Goal: Information Seeking & Learning: Check status

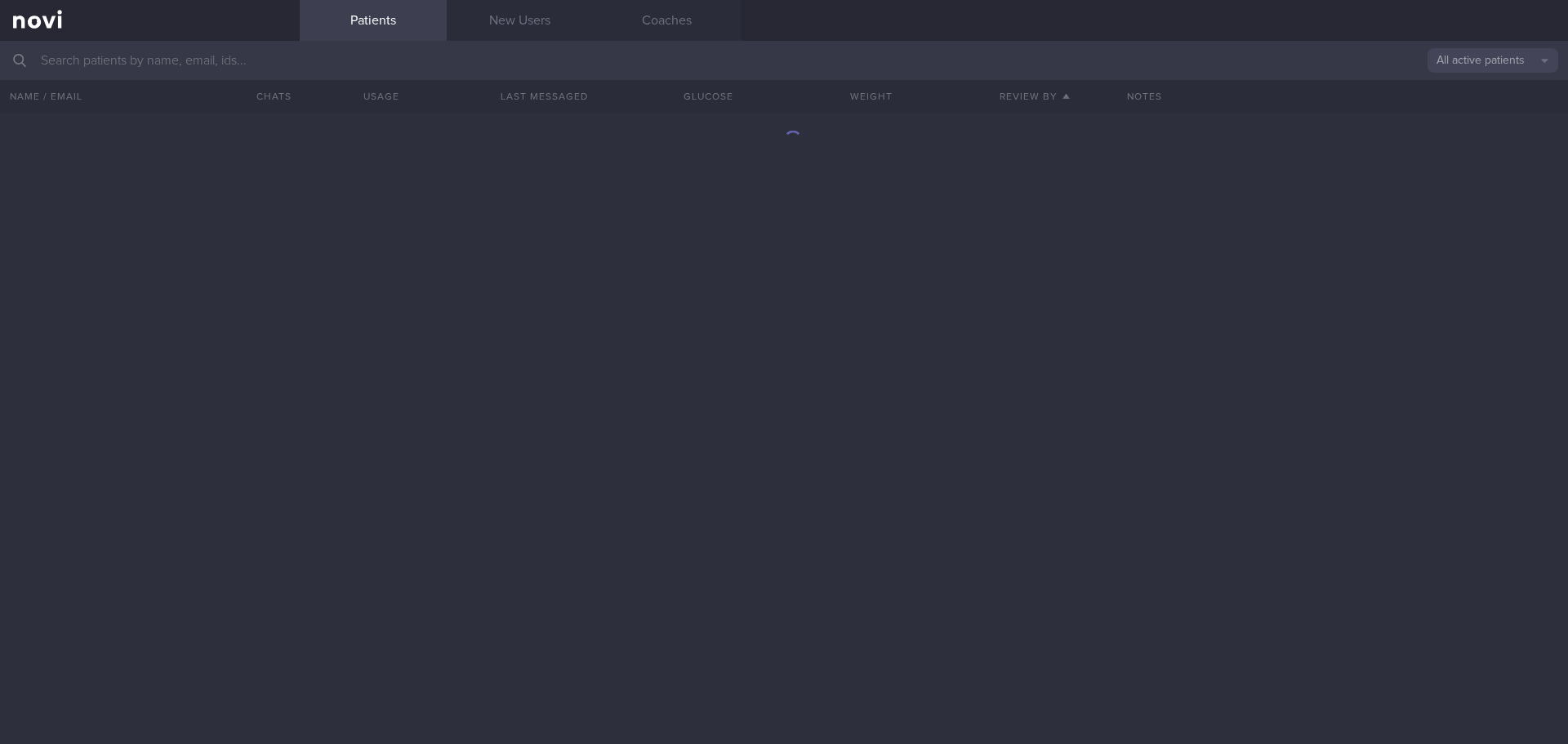
click at [301, 62] on input "text" at bounding box center [784, 60] width 1568 height 39
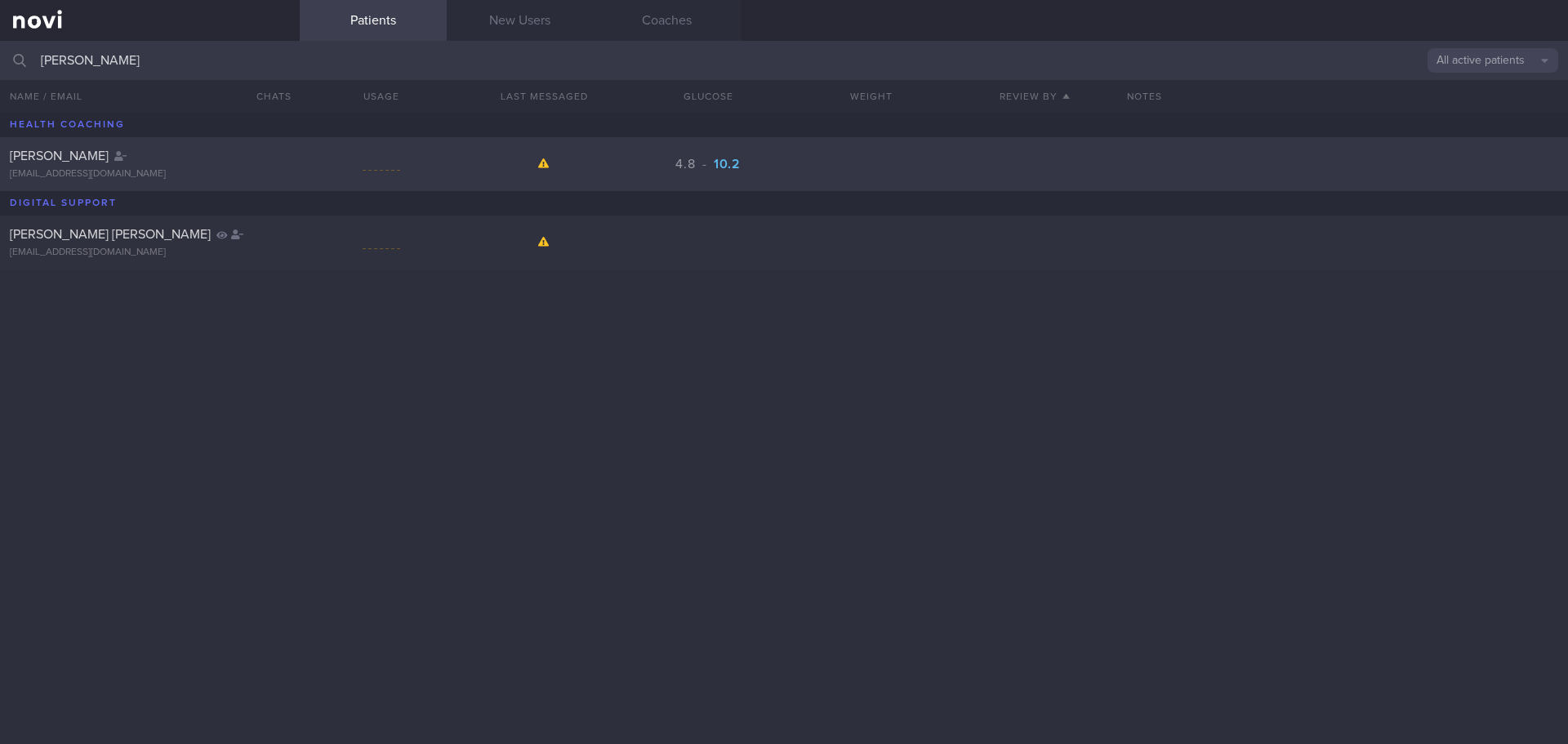
type input "[PERSON_NAME]"
click at [315, 148] on div "[PERSON_NAME] [EMAIL_ADDRESS][DOMAIN_NAME] 4.8 - 10.2" at bounding box center [784, 164] width 1568 height 54
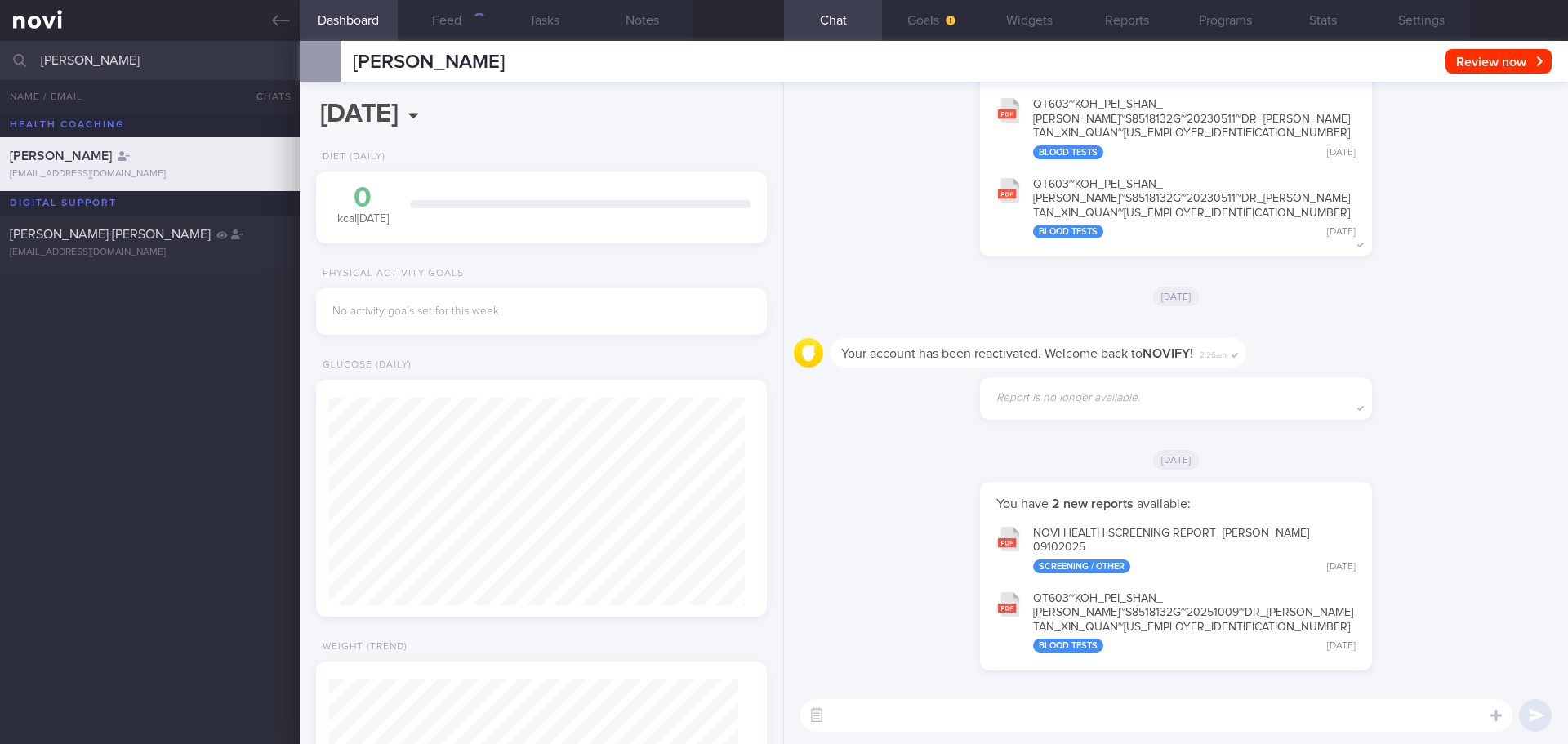
scroll to position [208, 416]
click at [1218, 438] on div "[DATE]" at bounding box center [1175, 459] width 764 height 46
click at [1320, 572] on button "NOVI HEALTH SCREENING REPORT_ [PERSON_NAME] 09102025 Screening / Other [DATE]" at bounding box center [1175, 547] width 376 height 65
click at [1177, 455] on span "[DATE]" at bounding box center [1176, 459] width 46 height 19
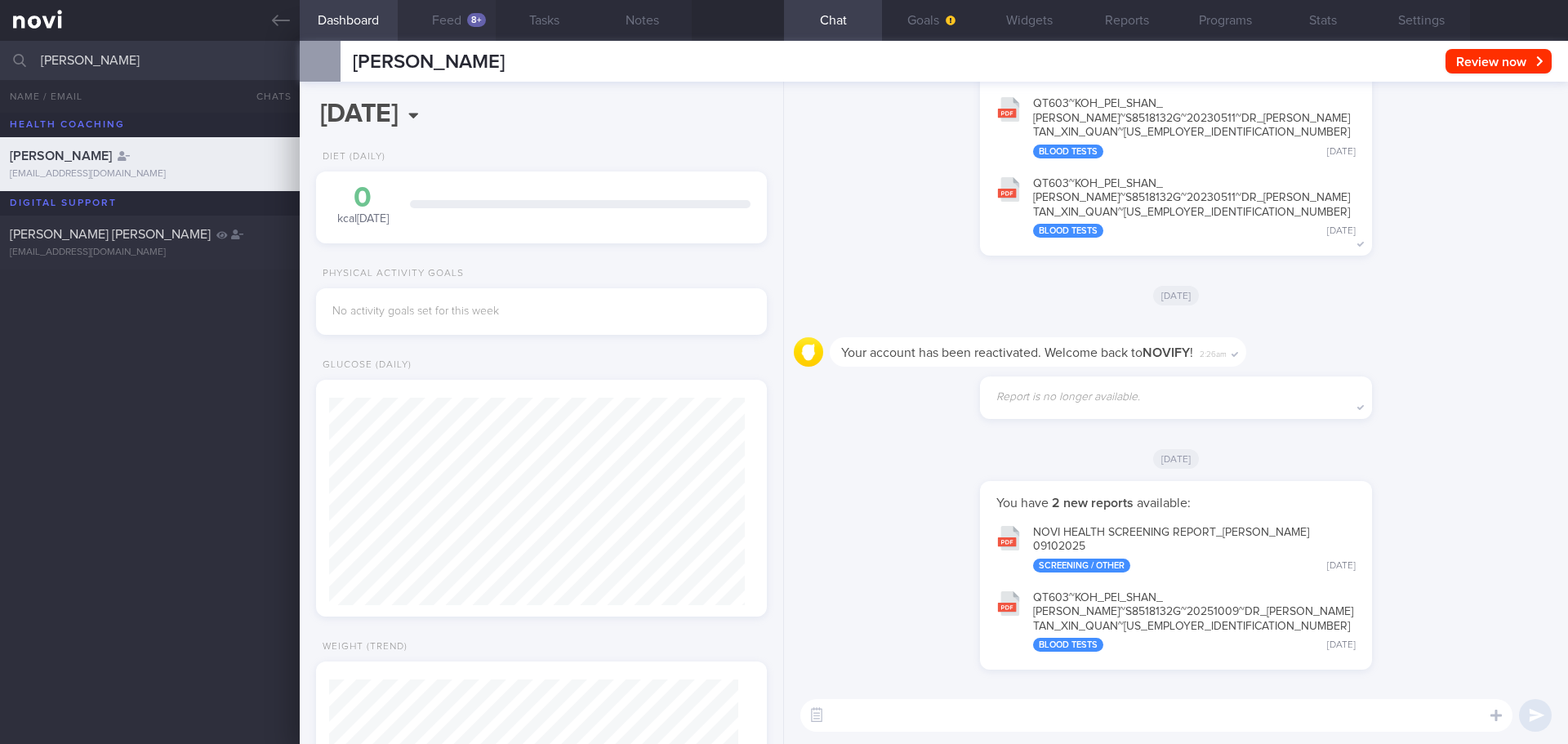
click at [464, 35] on button "Feed 8+" at bounding box center [447, 20] width 98 height 41
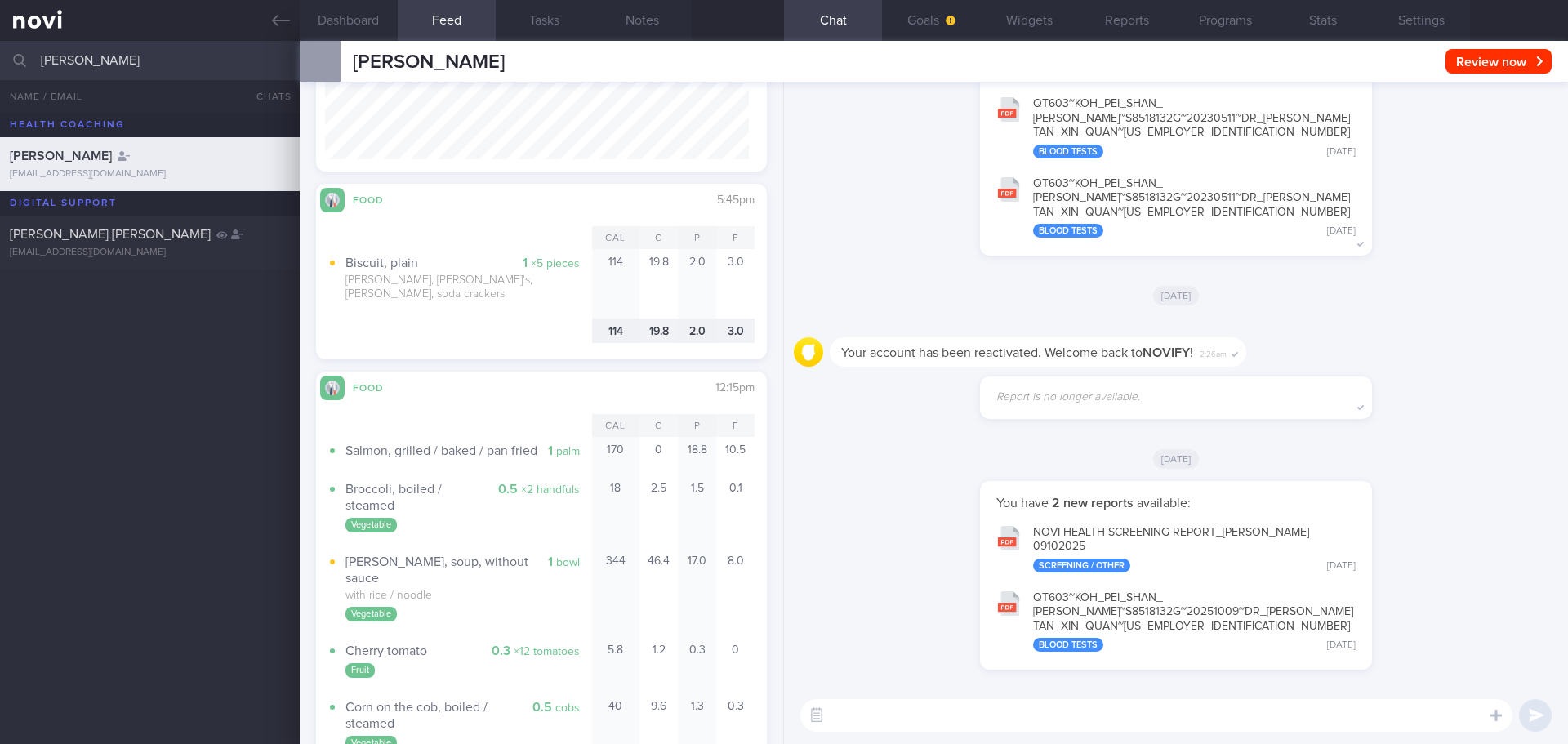
scroll to position [1960, 0]
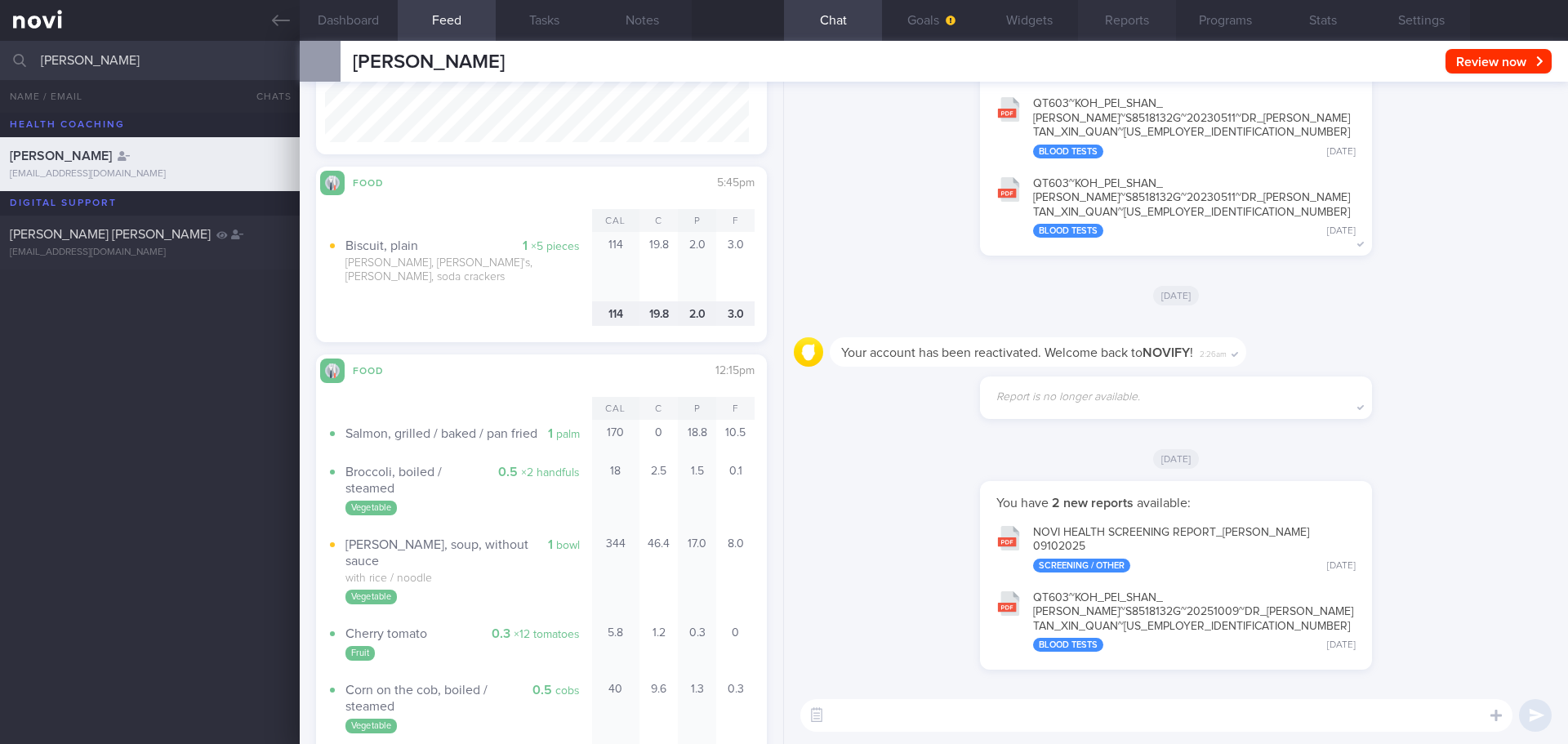
click at [1149, 19] on button "Reports" at bounding box center [1127, 20] width 98 height 41
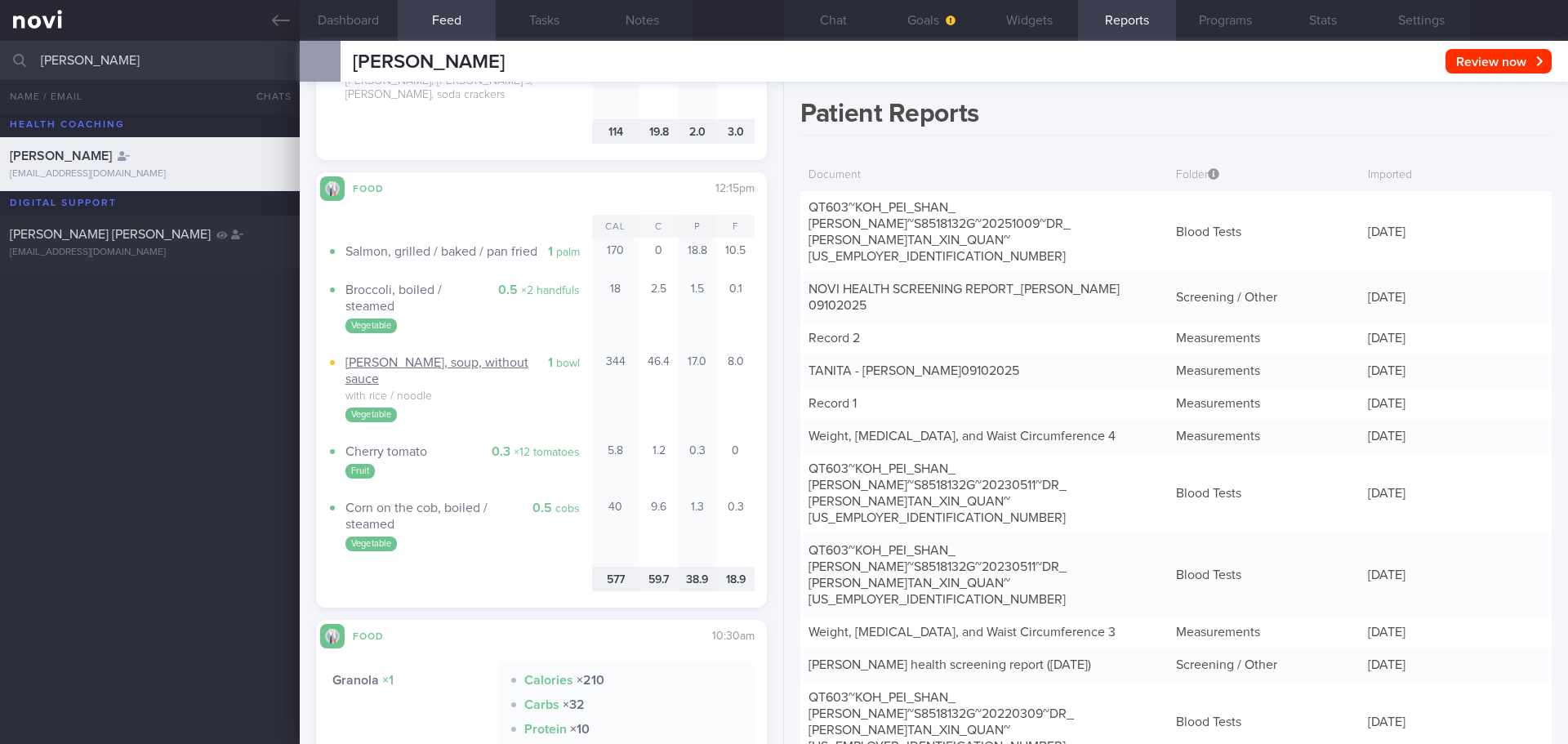
scroll to position [2369, 0]
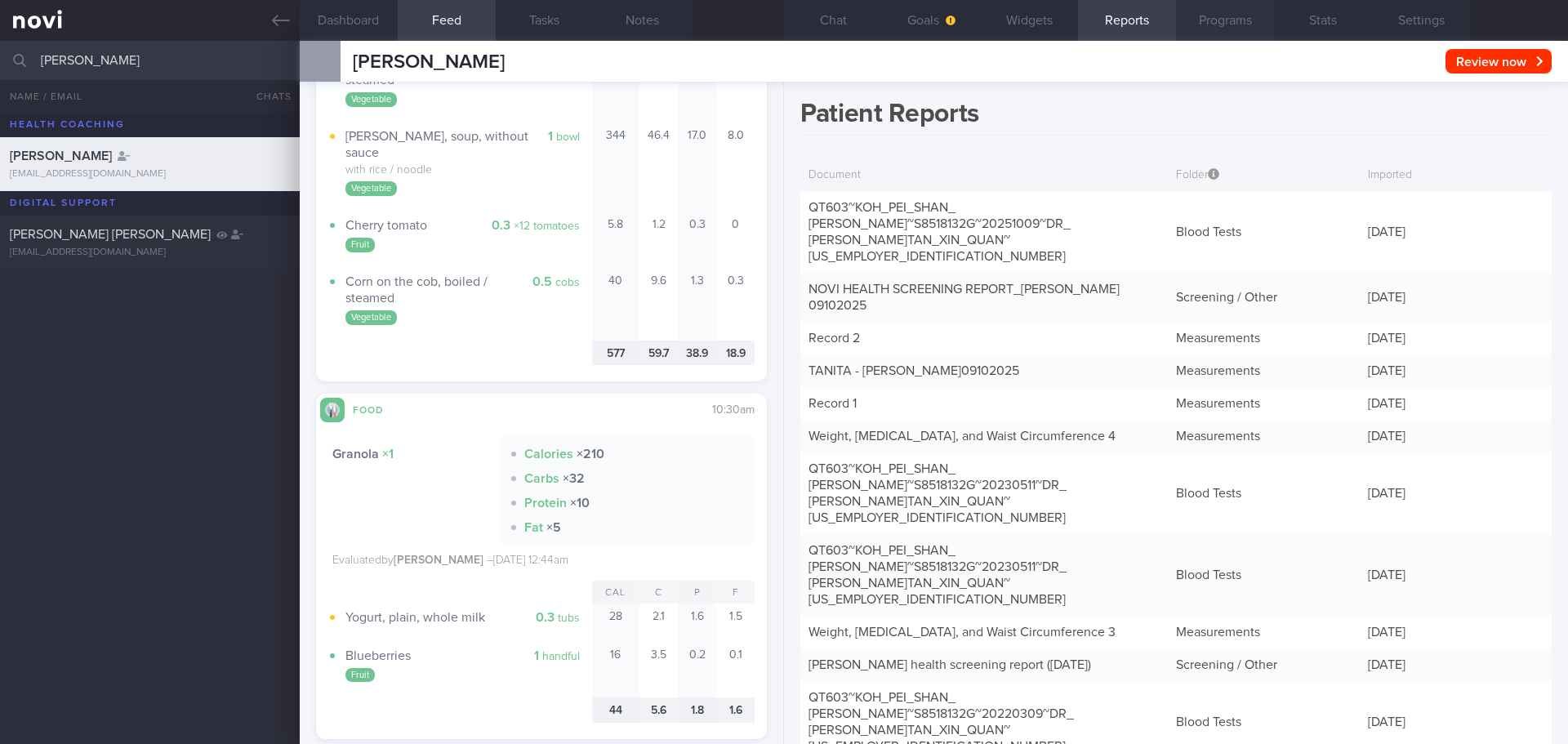
click at [1243, 24] on button "Programs" at bounding box center [1225, 20] width 98 height 41
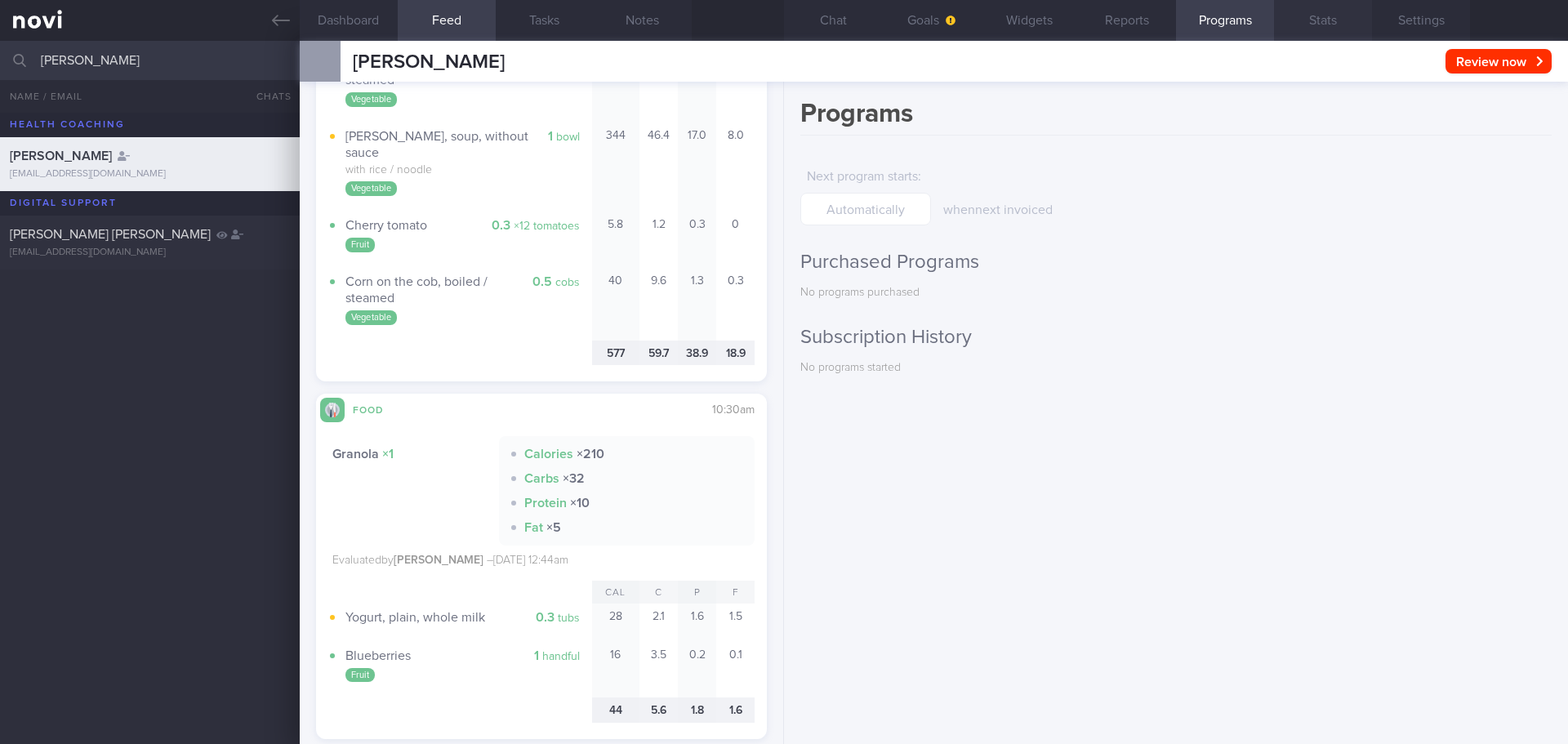
click at [1351, 21] on button "Stats" at bounding box center [1323, 20] width 98 height 41
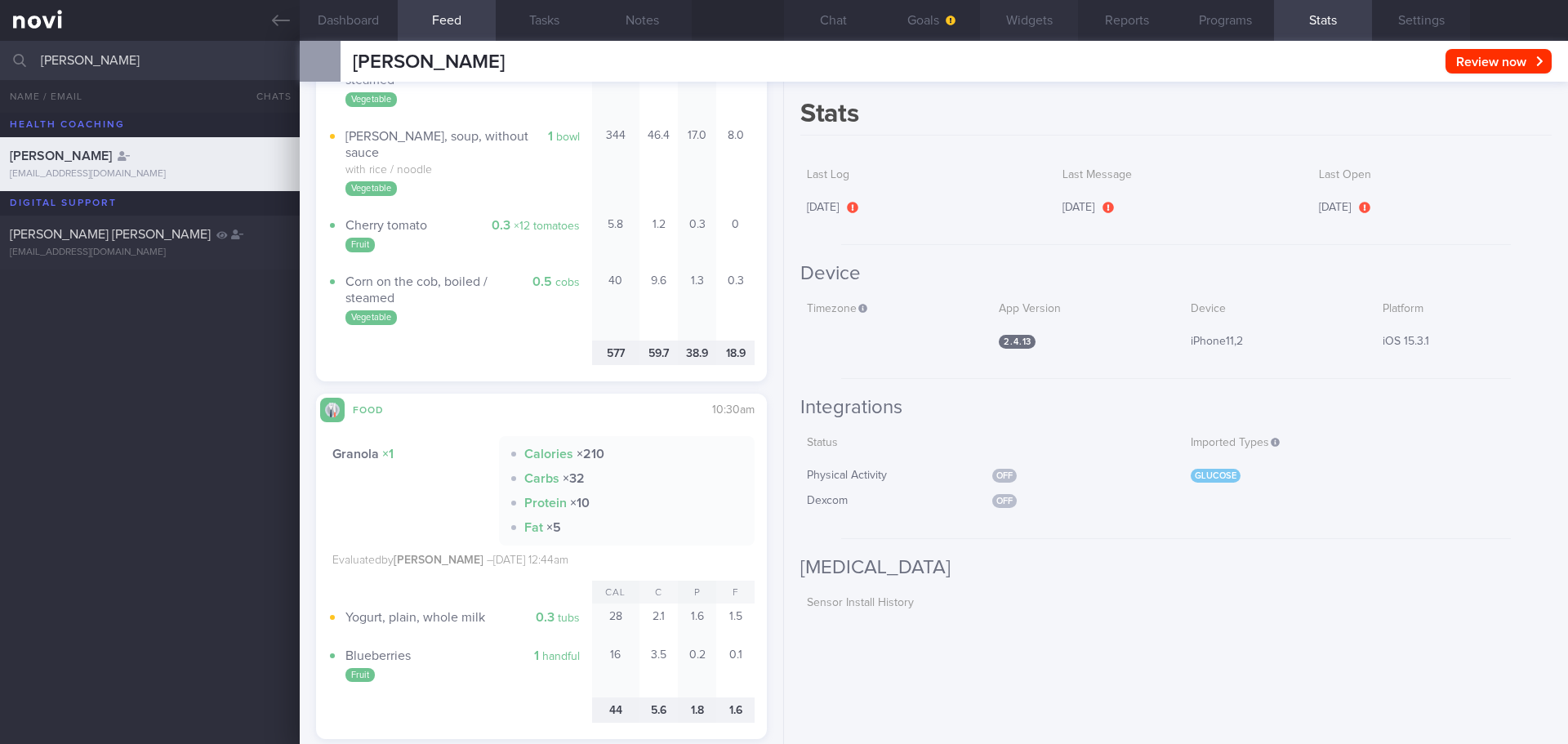
click at [1020, 17] on button "Widgets" at bounding box center [1029, 20] width 98 height 41
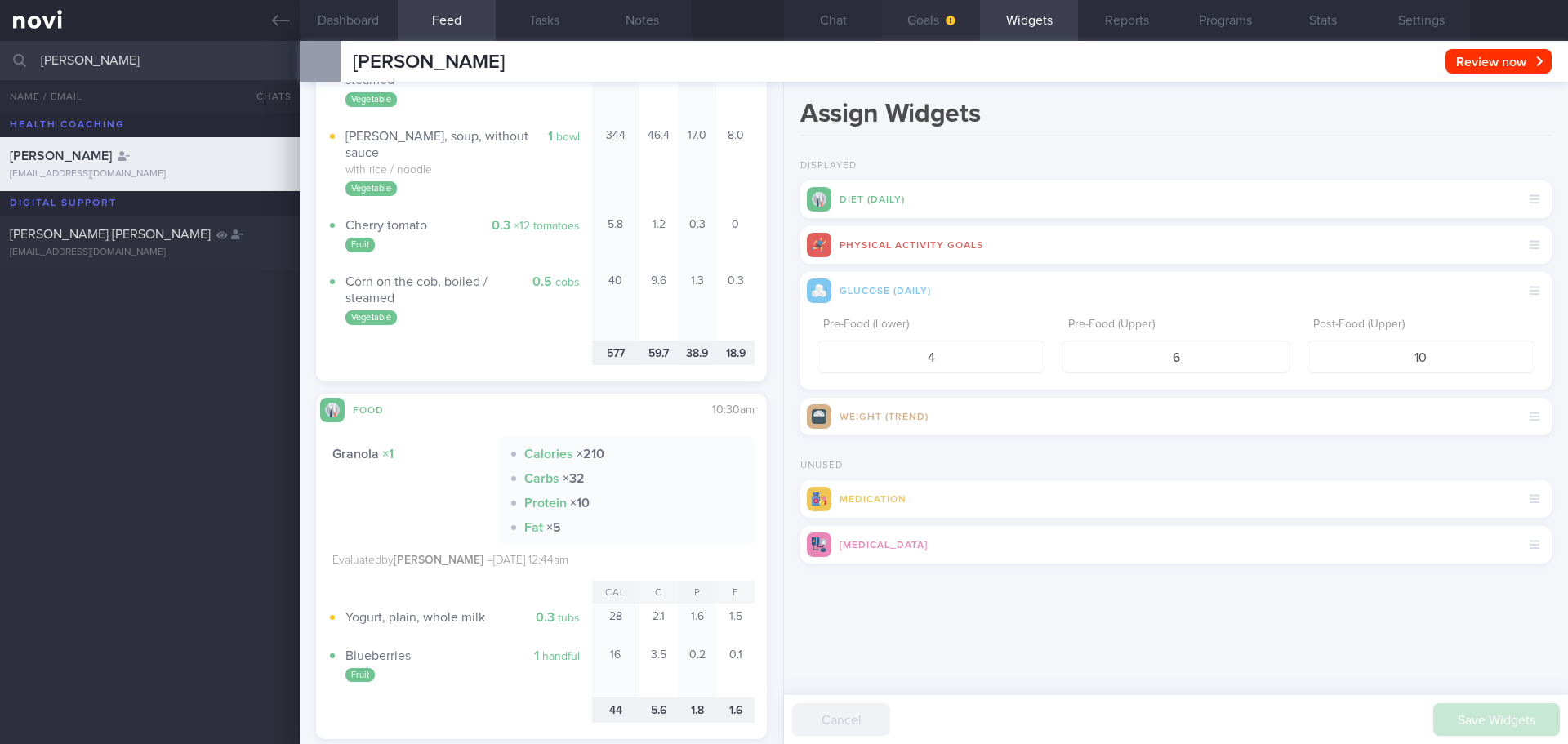
click at [925, 23] on button "Goals" at bounding box center [931, 20] width 98 height 41
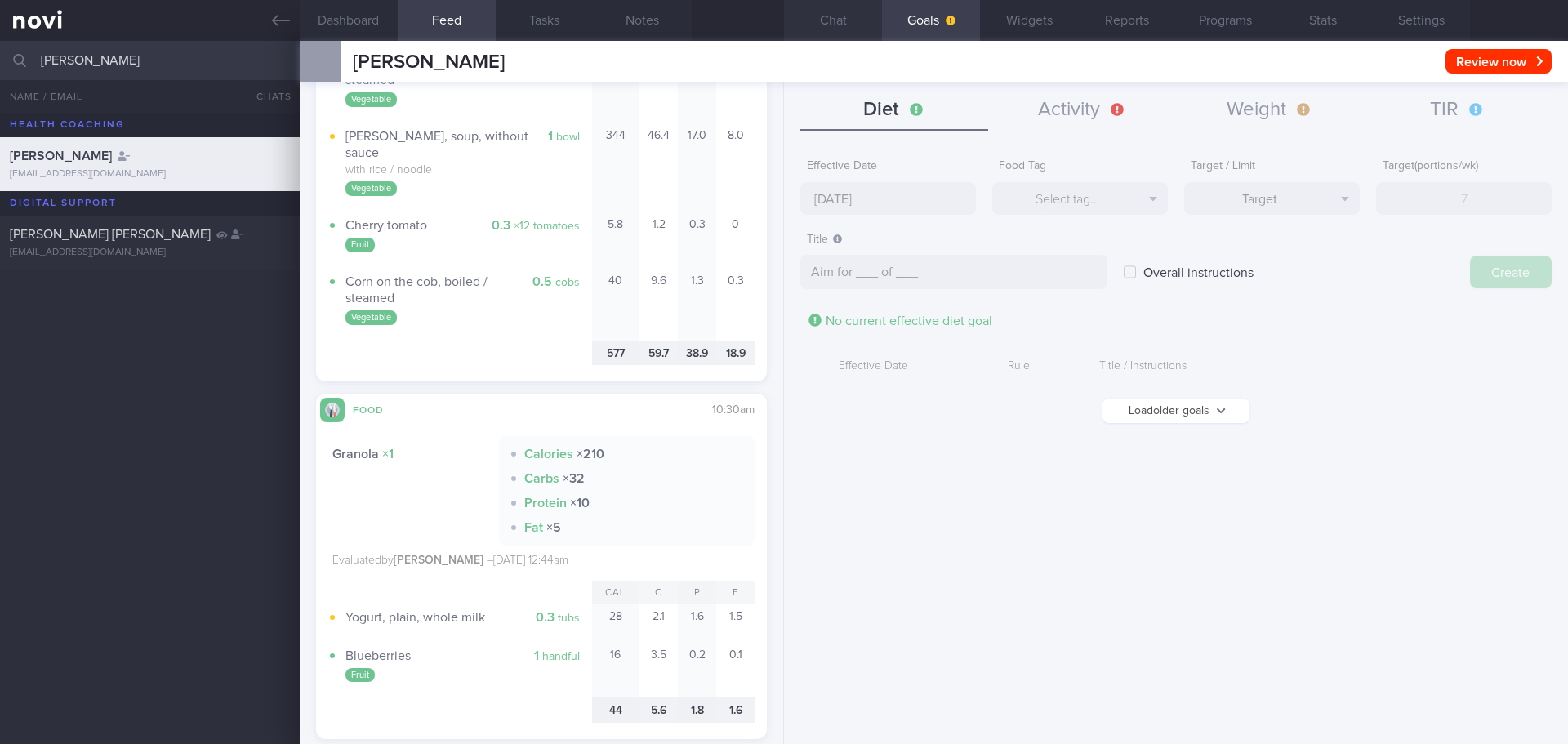
click at [867, 24] on button "Chat" at bounding box center [833, 20] width 98 height 41
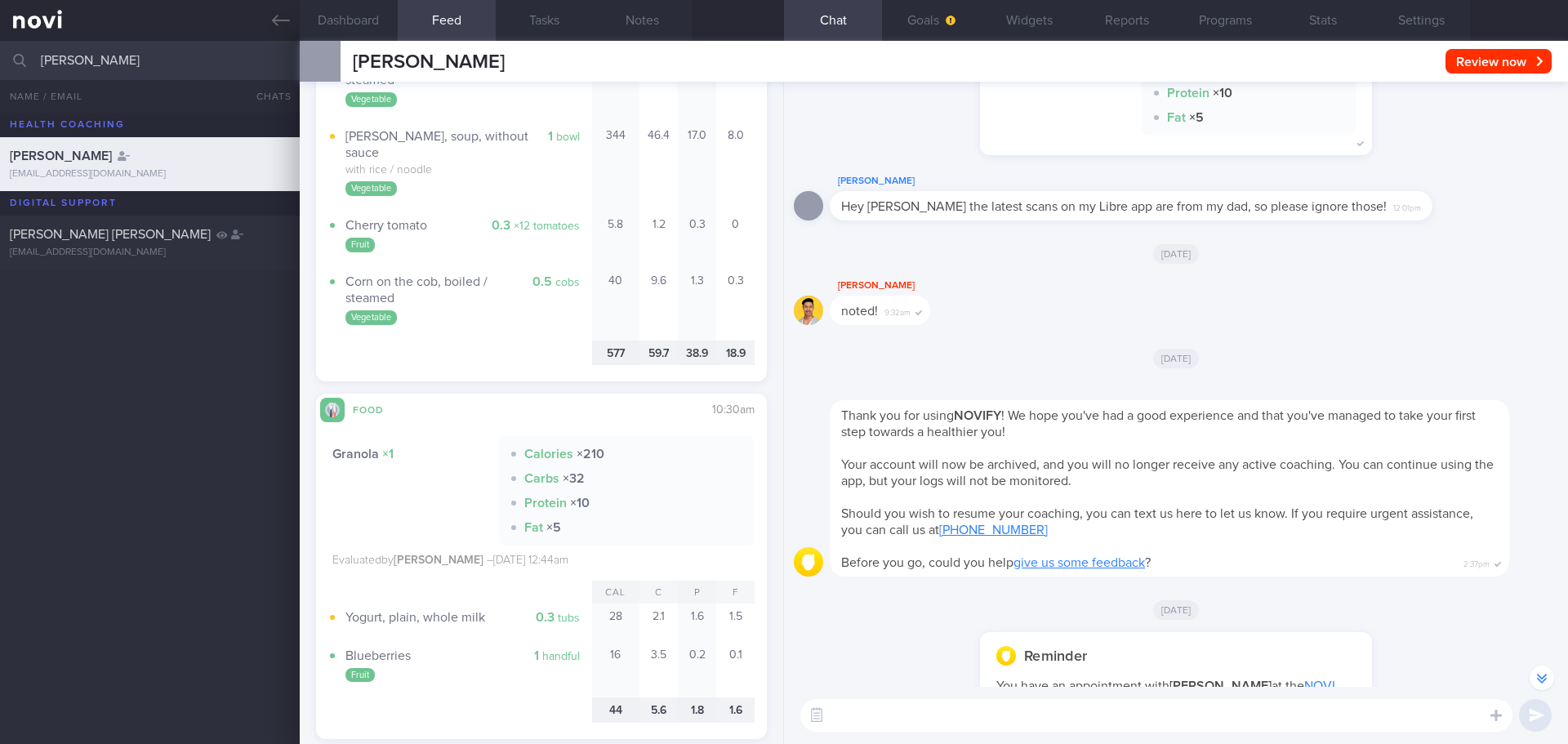
scroll to position [-1879, 0]
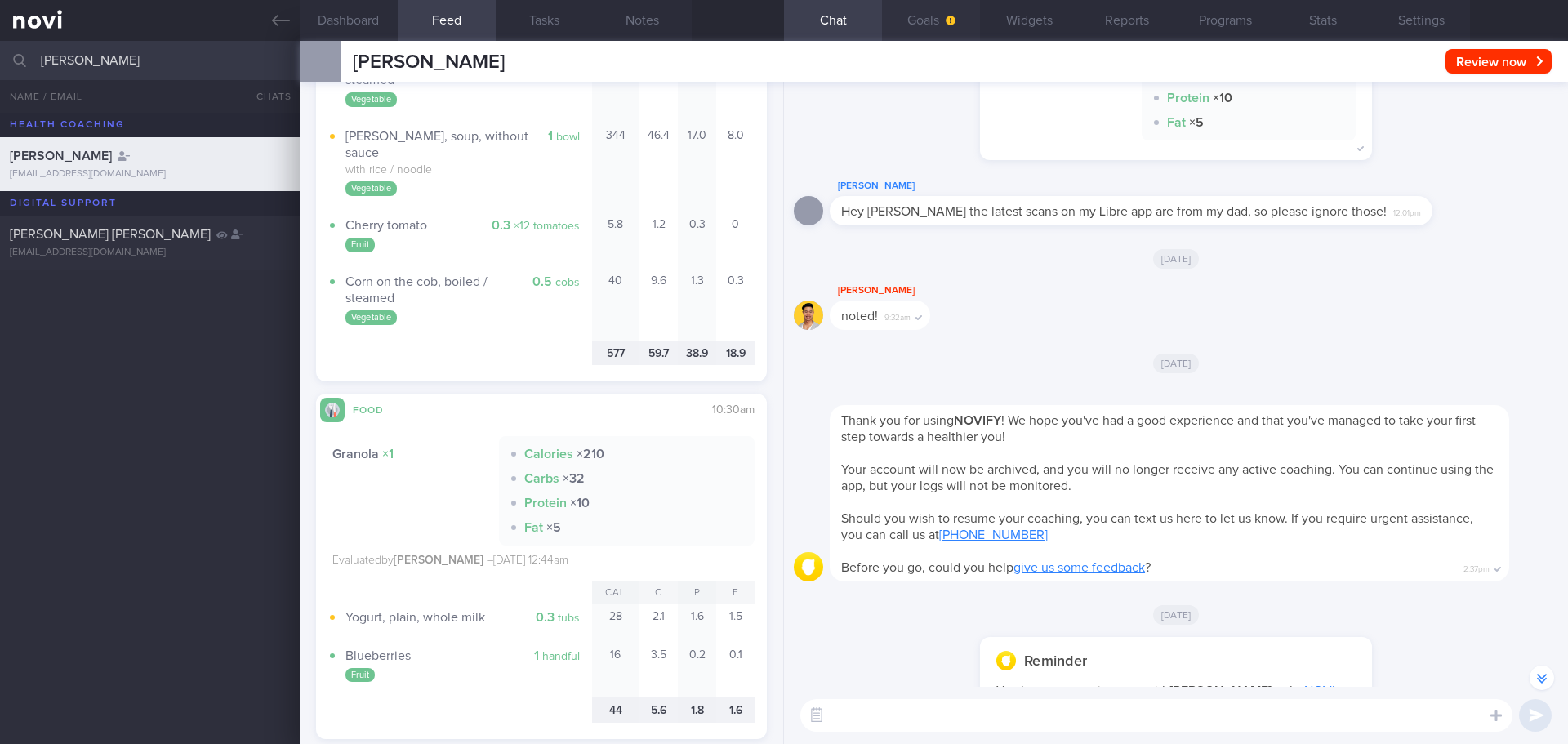
drag, startPoint x: 982, startPoint y: 16, endPoint x: 963, endPoint y: 18, distance: 19.1
click at [981, 16] on button "Widgets" at bounding box center [1029, 20] width 98 height 41
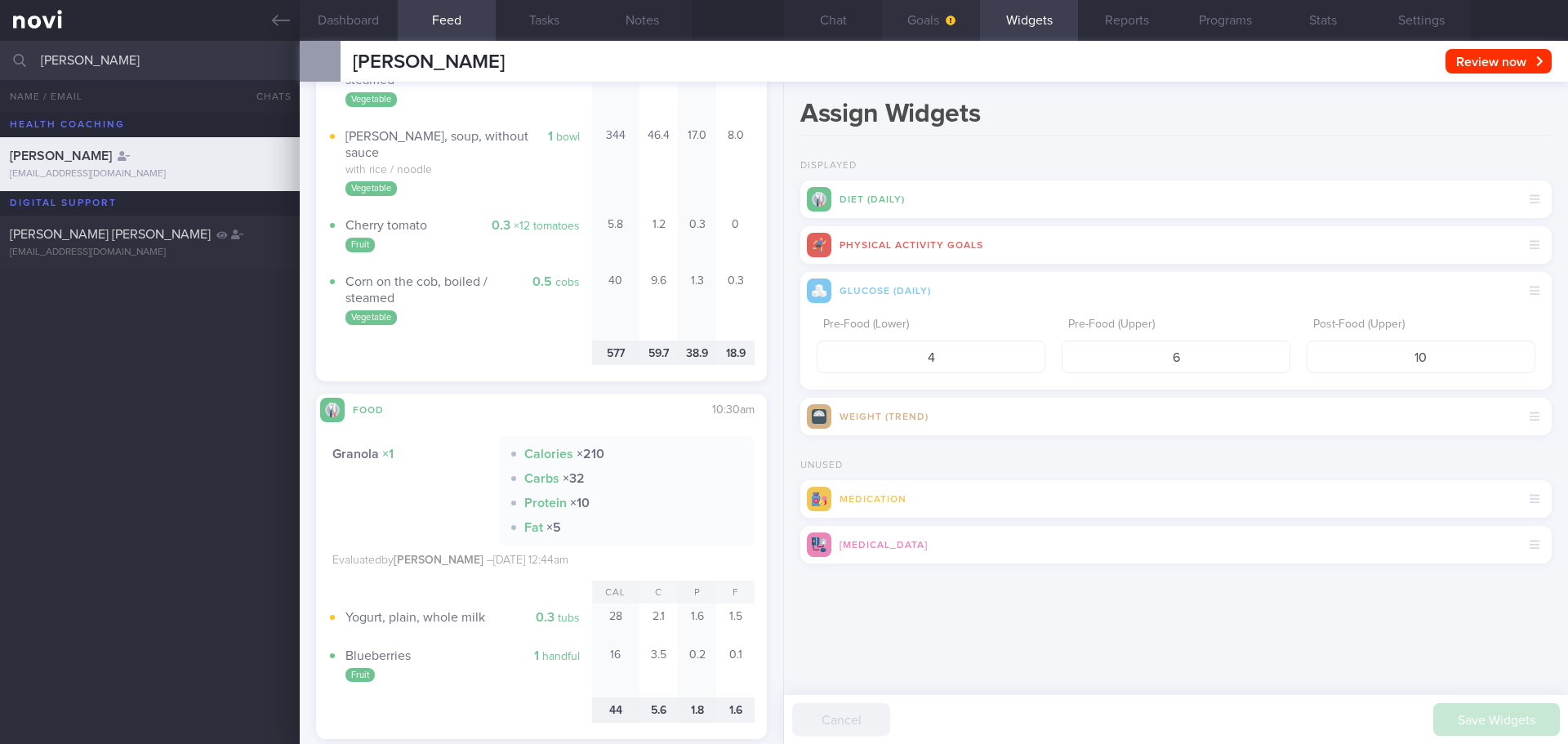
click at [952, 19] on icon "button" at bounding box center [951, 20] width 10 height 10
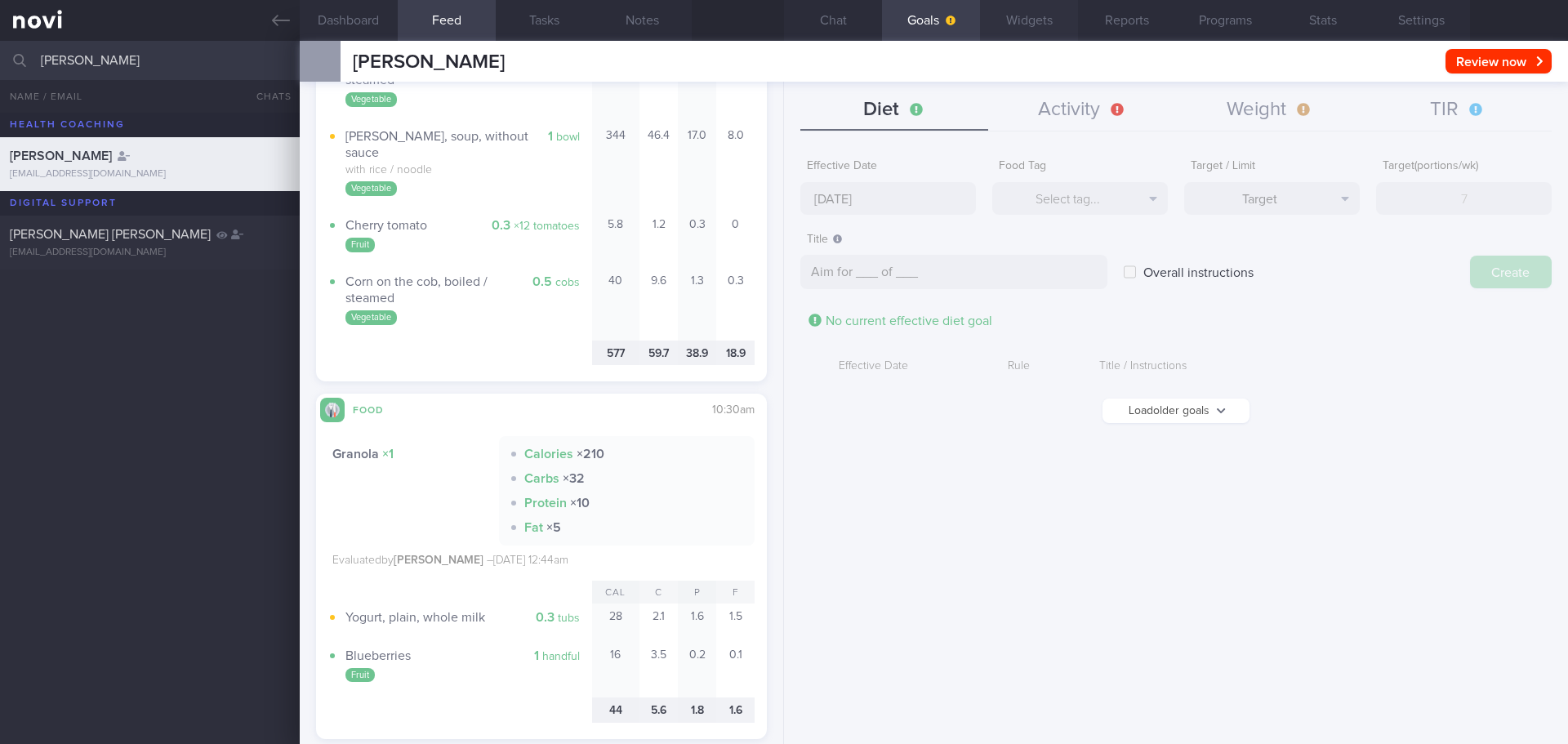
click at [1032, 17] on button "Widgets" at bounding box center [1029, 20] width 98 height 41
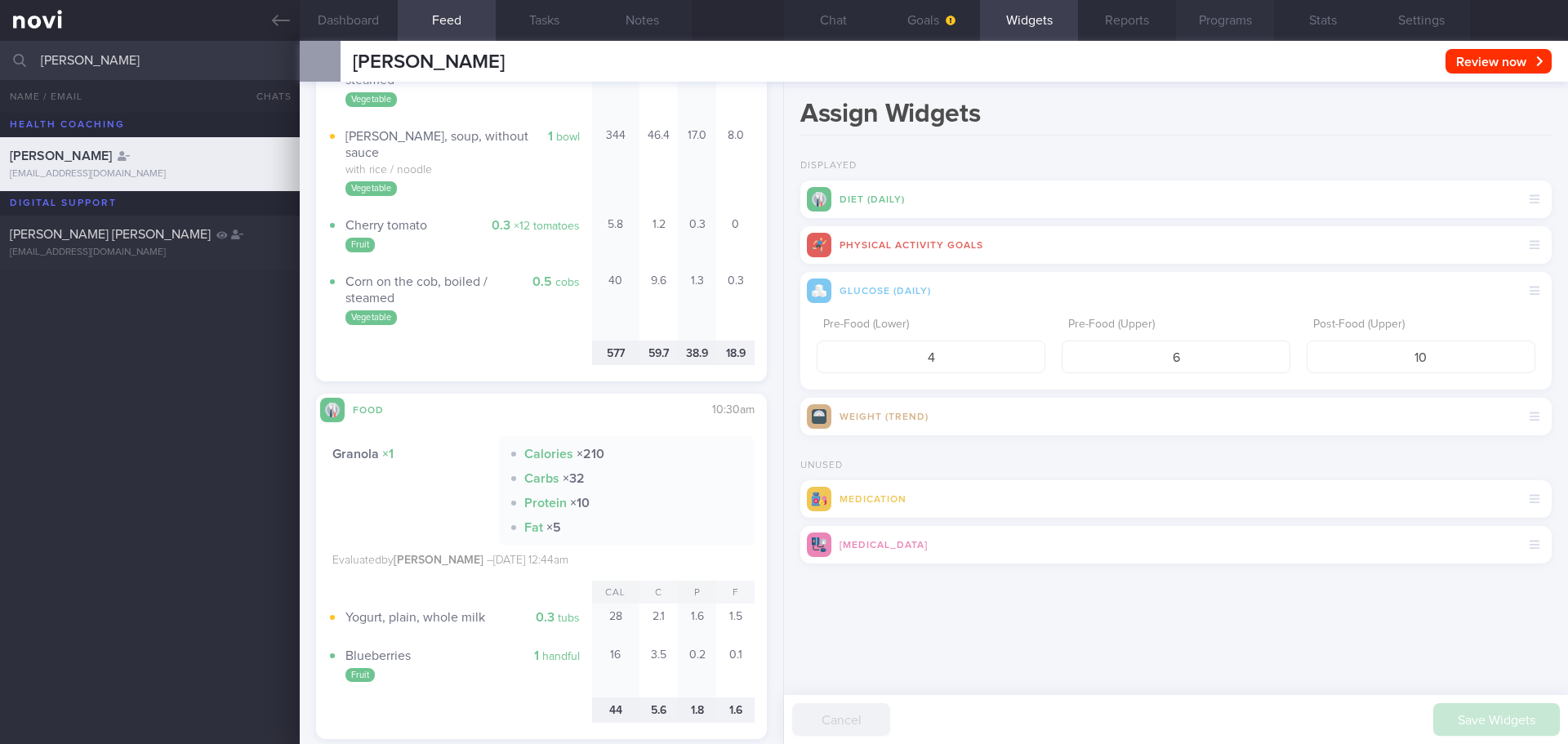
click at [1193, 16] on button "Programs" at bounding box center [1225, 20] width 98 height 41
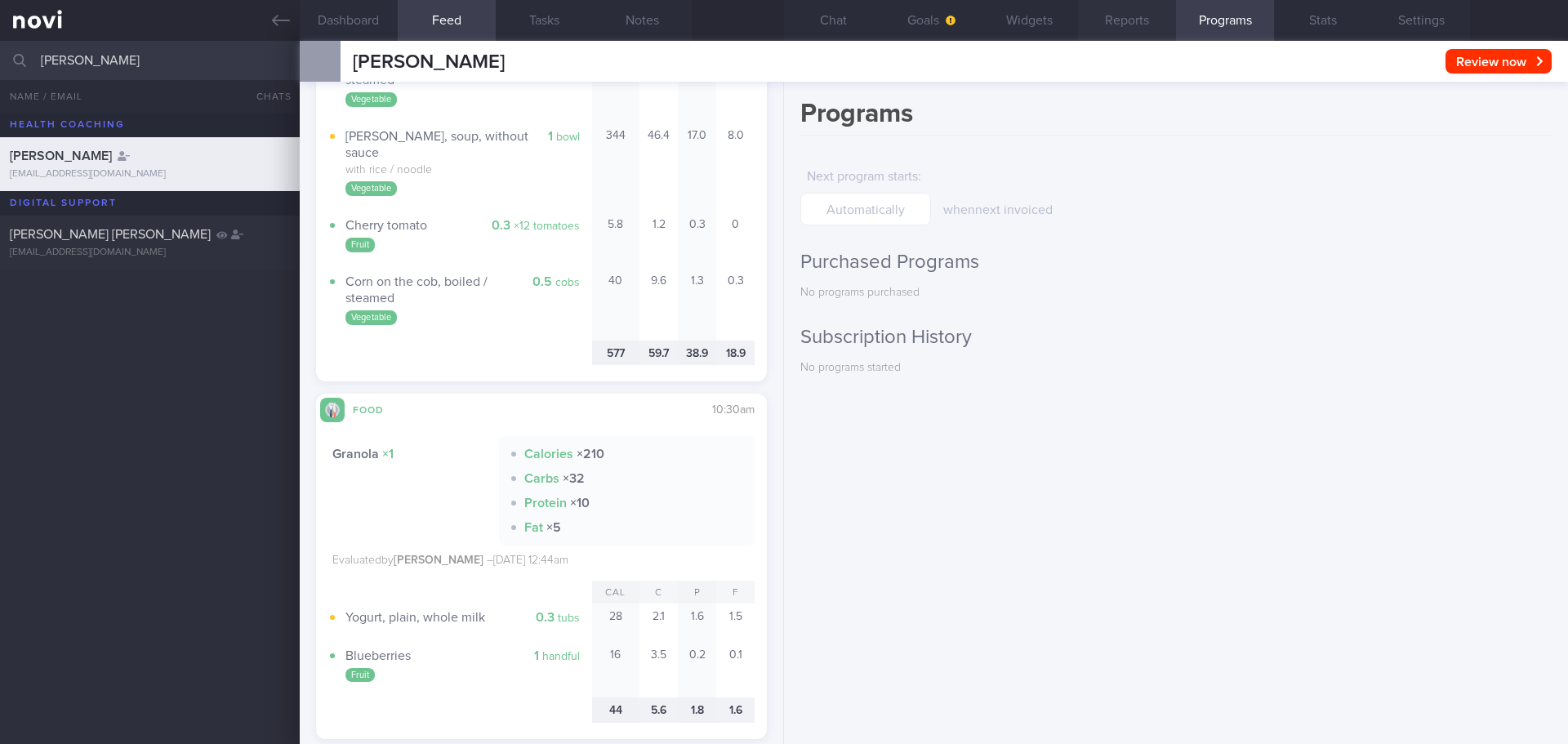
click at [1161, 16] on button "Reports" at bounding box center [1127, 20] width 98 height 41
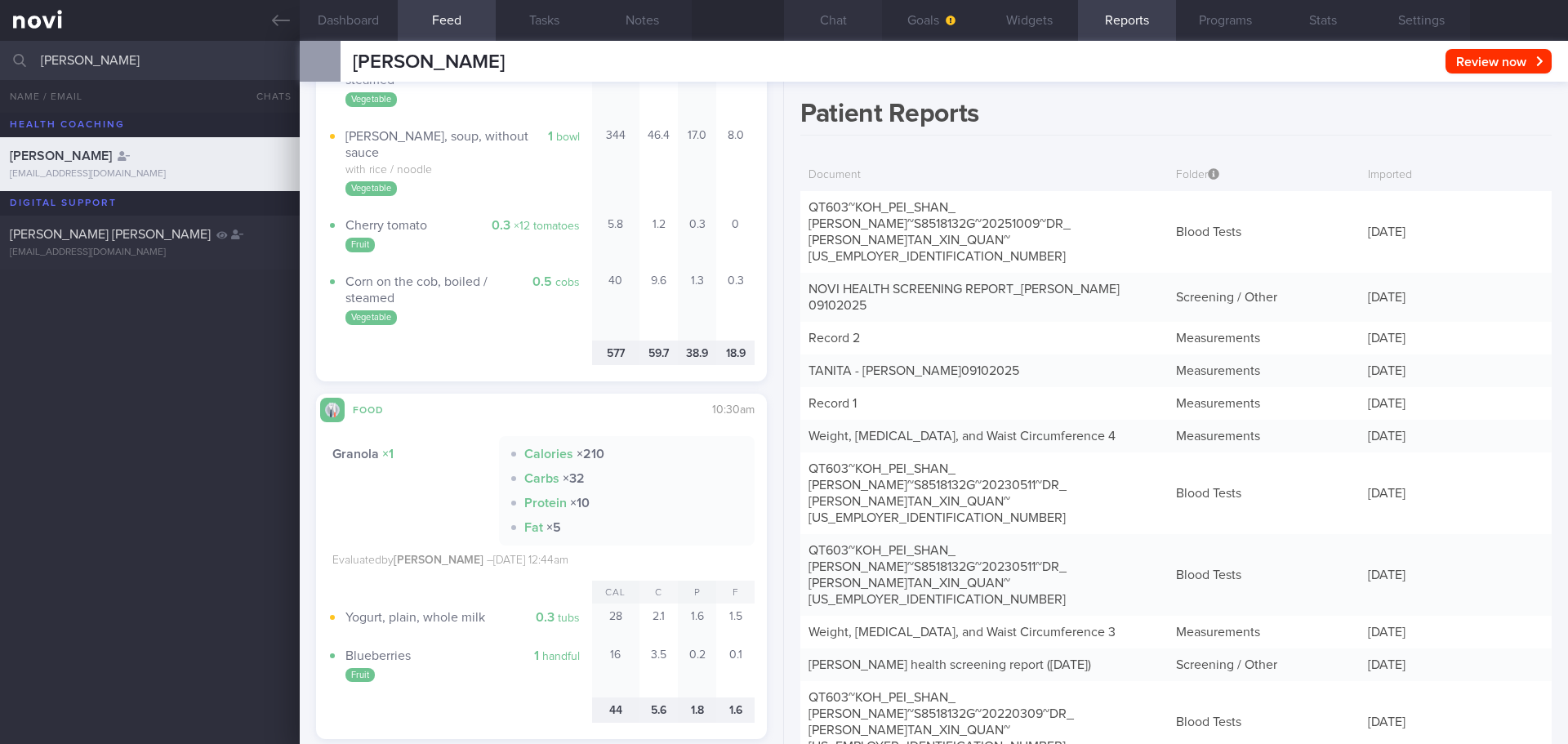
click at [811, 19] on button "Chat" at bounding box center [833, 20] width 98 height 41
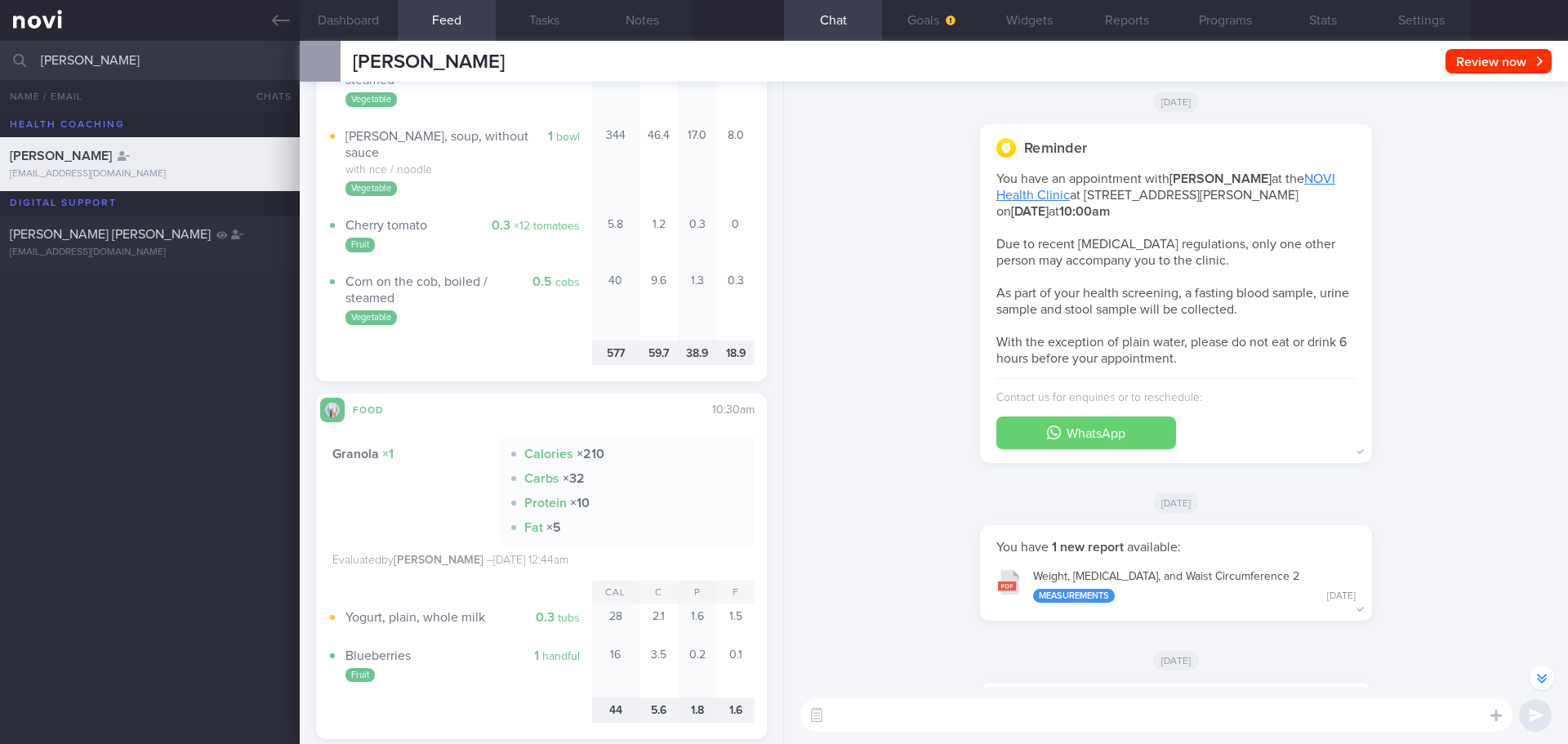
scroll to position [-1389, 0]
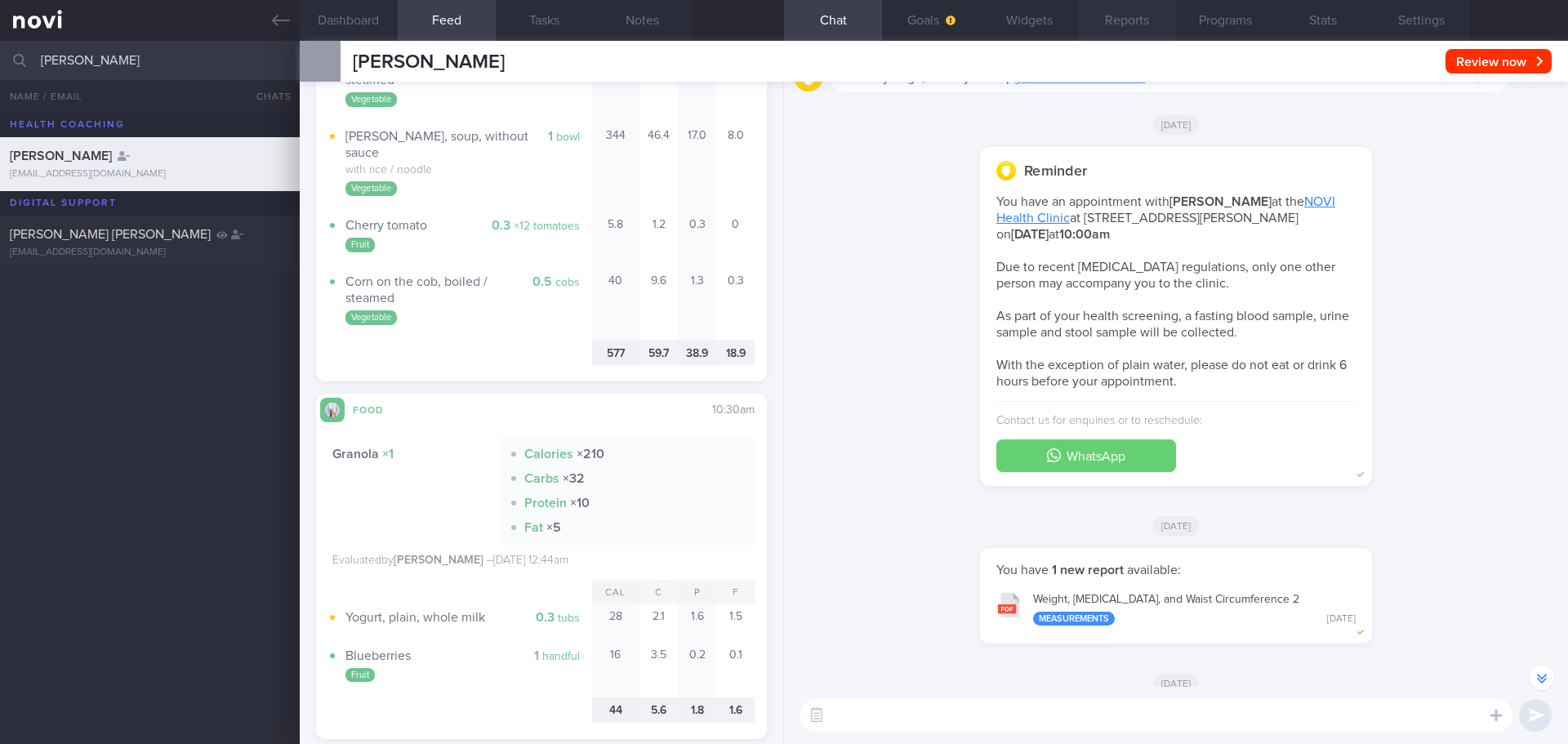
click at [1116, 12] on button "Reports" at bounding box center [1127, 20] width 98 height 41
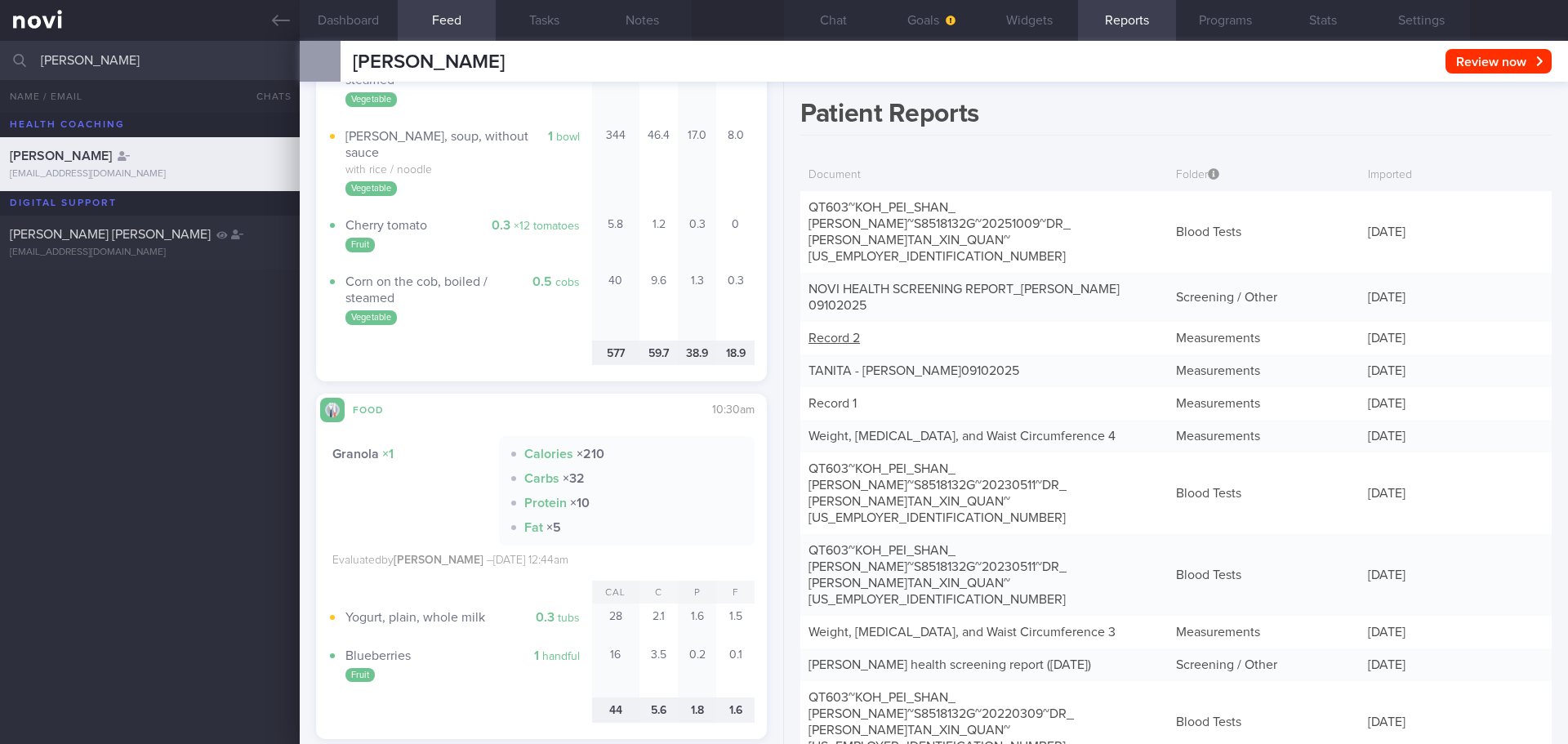
click at [885, 322] on div "Record 2" at bounding box center [984, 338] width 367 height 33
click at [840, 332] on link "Record 2" at bounding box center [833, 338] width 52 height 13
